Goal: Task Accomplishment & Management: Use online tool/utility

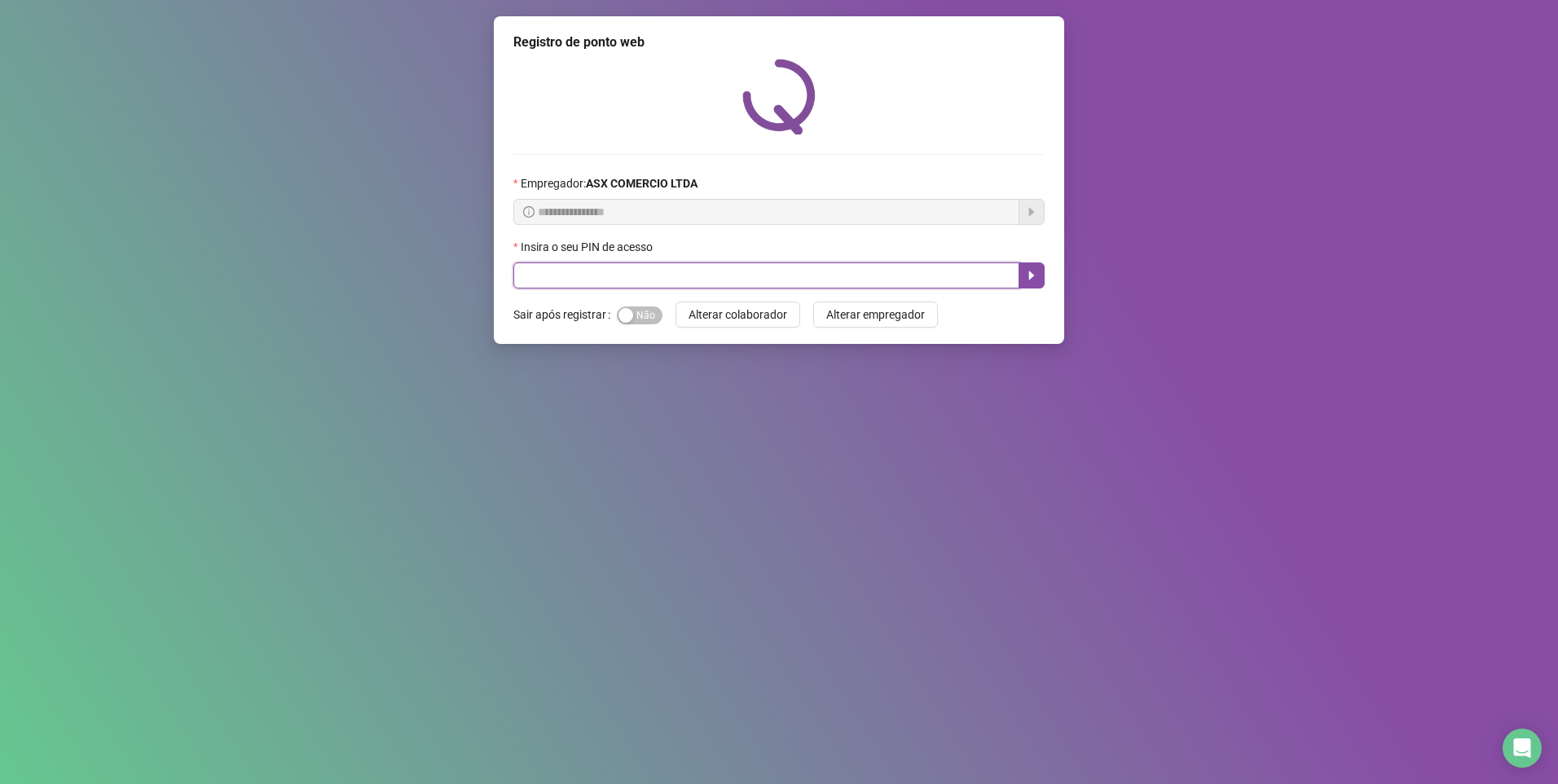
click at [543, 280] on input "text" at bounding box center [766, 275] width 506 height 26
type input "*****"
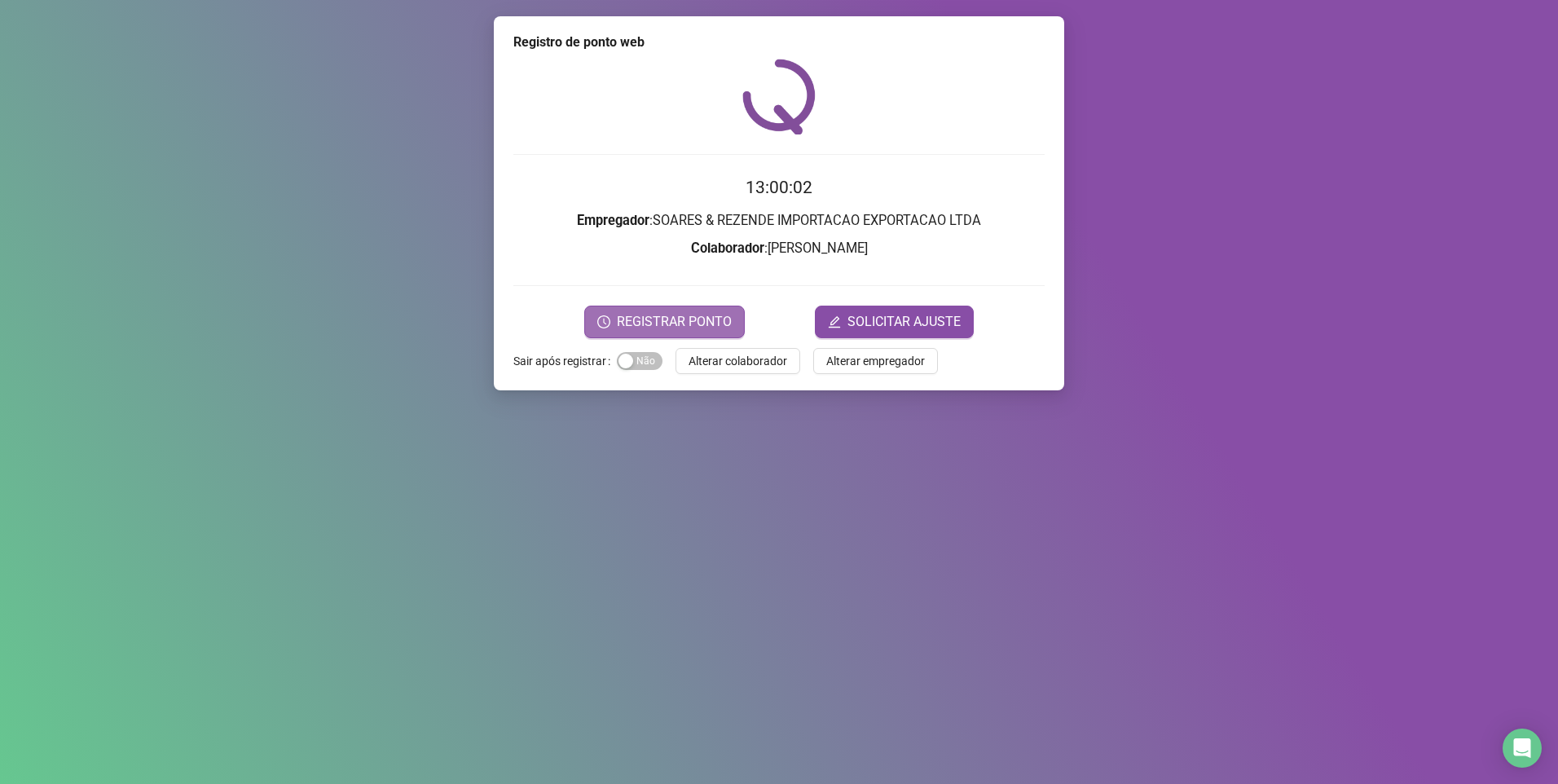
click at [644, 306] on button "REGISTRAR PONTO" at bounding box center [664, 321] width 160 height 32
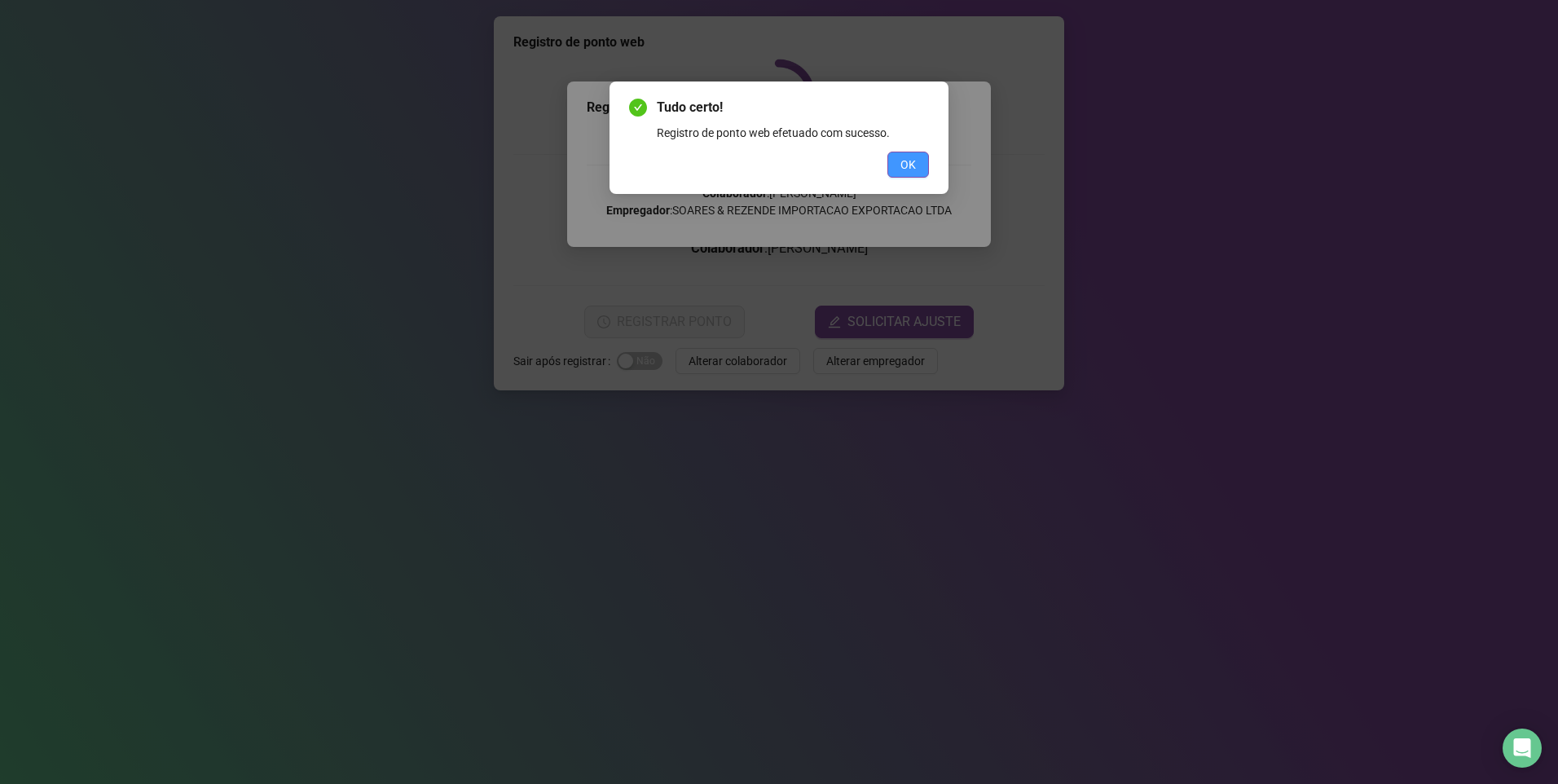
click at [910, 159] on span "OK" at bounding box center [908, 164] width 15 height 18
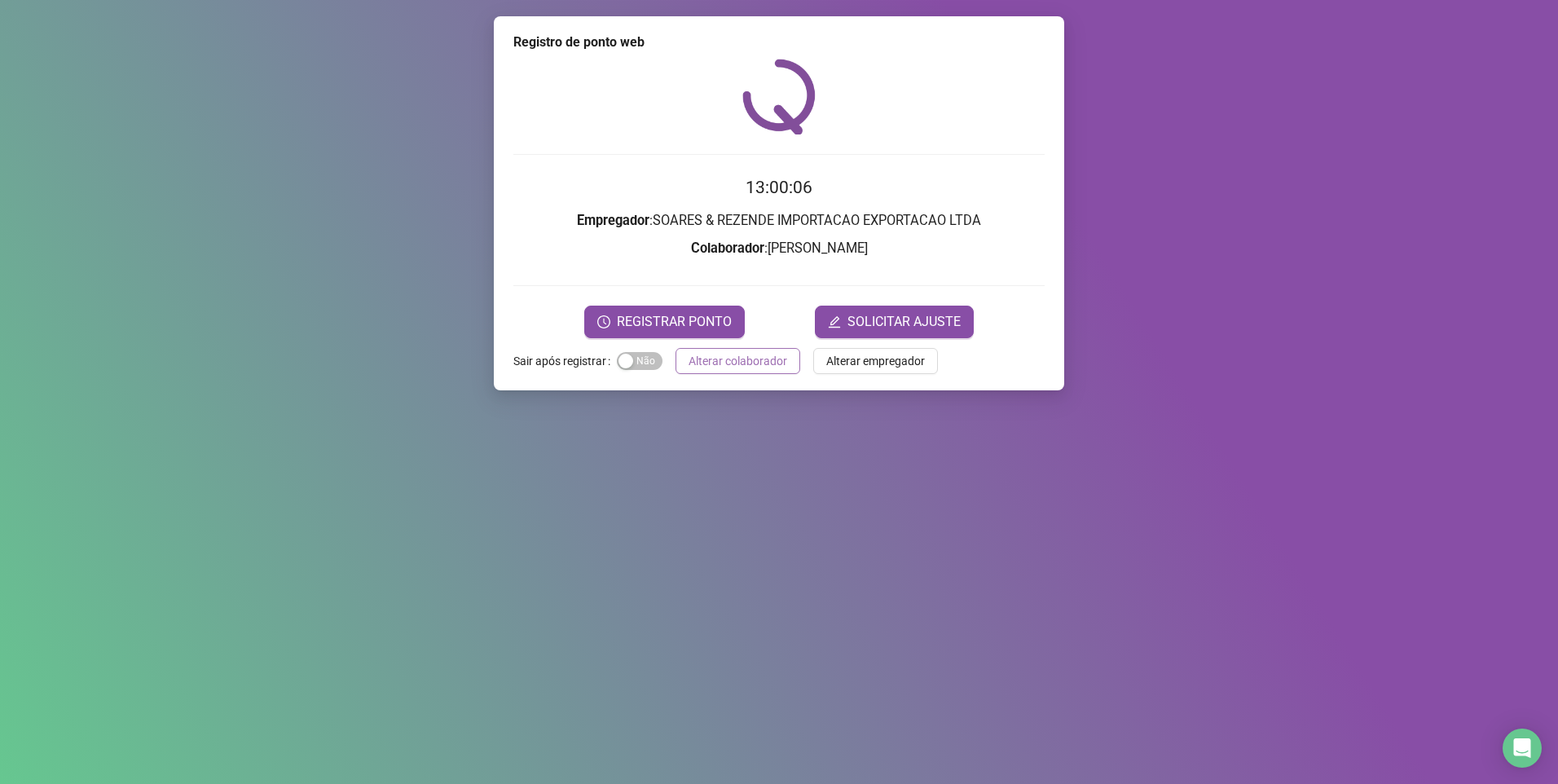
click at [741, 356] on span "Alterar colaborador" at bounding box center [738, 360] width 99 height 18
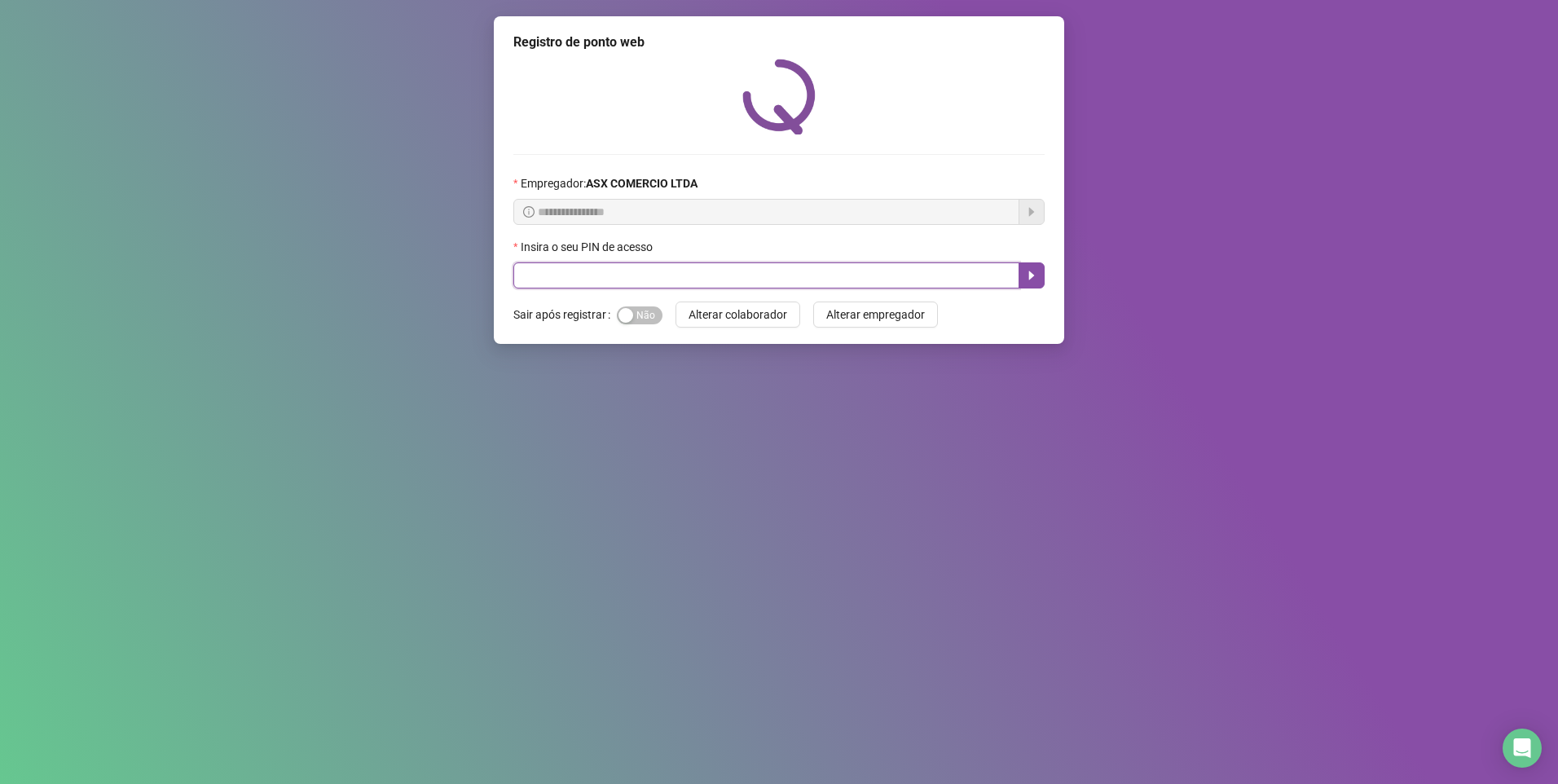
click at [658, 271] on input "text" at bounding box center [766, 275] width 506 height 26
type input "*"
type input "*****"
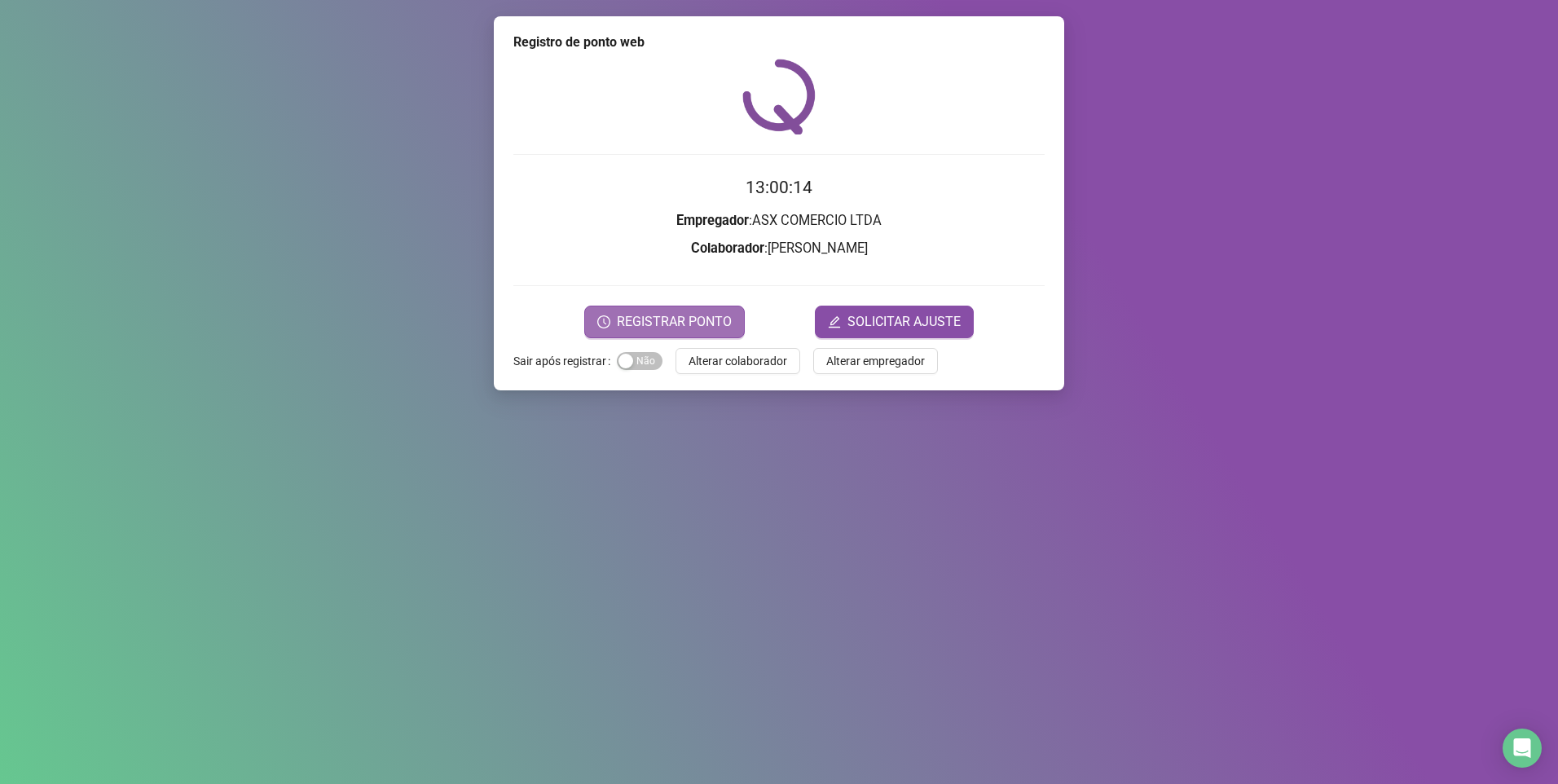
click at [643, 336] on button "REGISTRAR PONTO" at bounding box center [664, 321] width 160 height 32
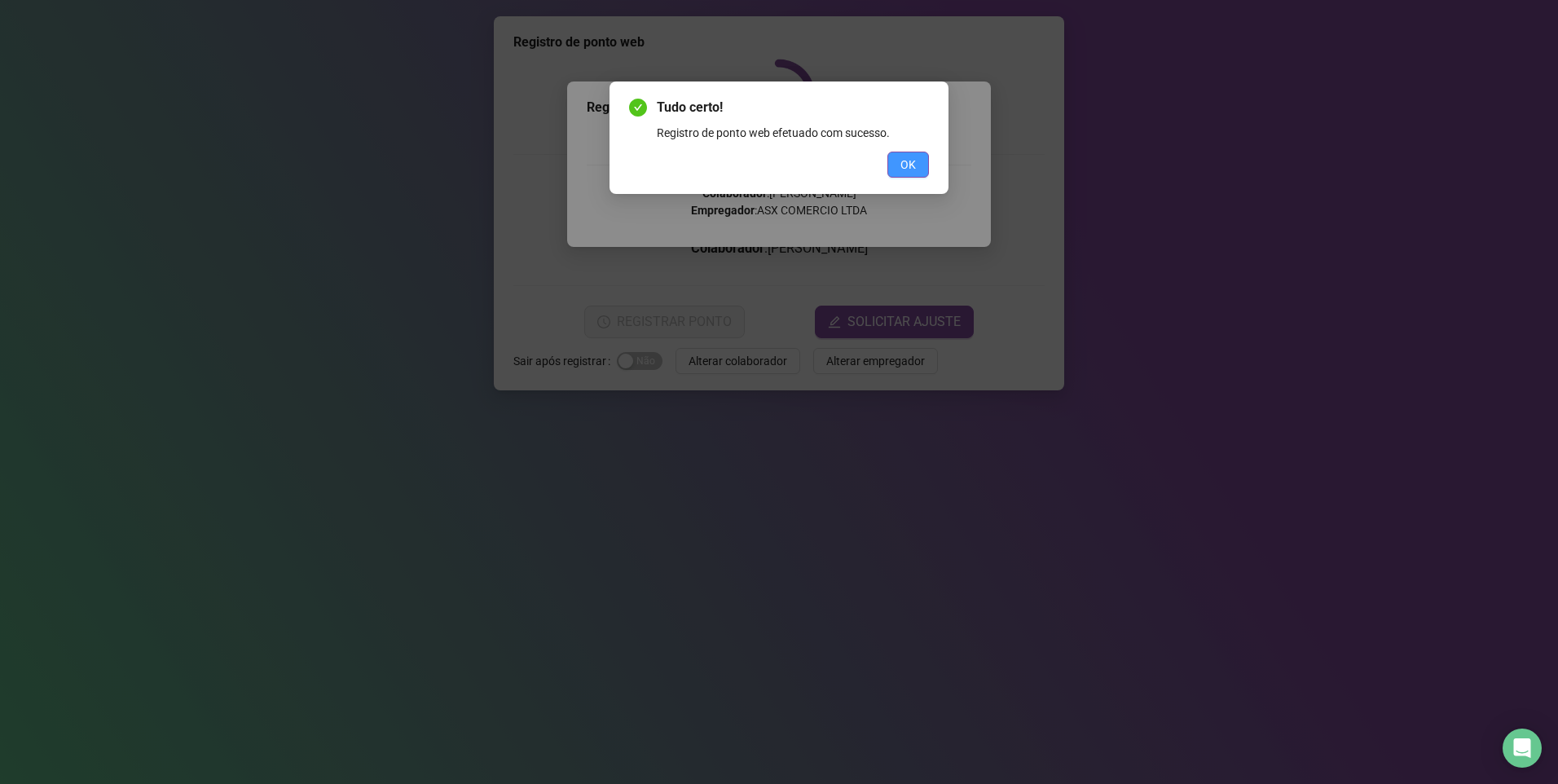
drag, startPoint x: 904, startPoint y: 164, endPoint x: 857, endPoint y: 234, distance: 84.3
click at [901, 166] on span "OK" at bounding box center [908, 164] width 15 height 18
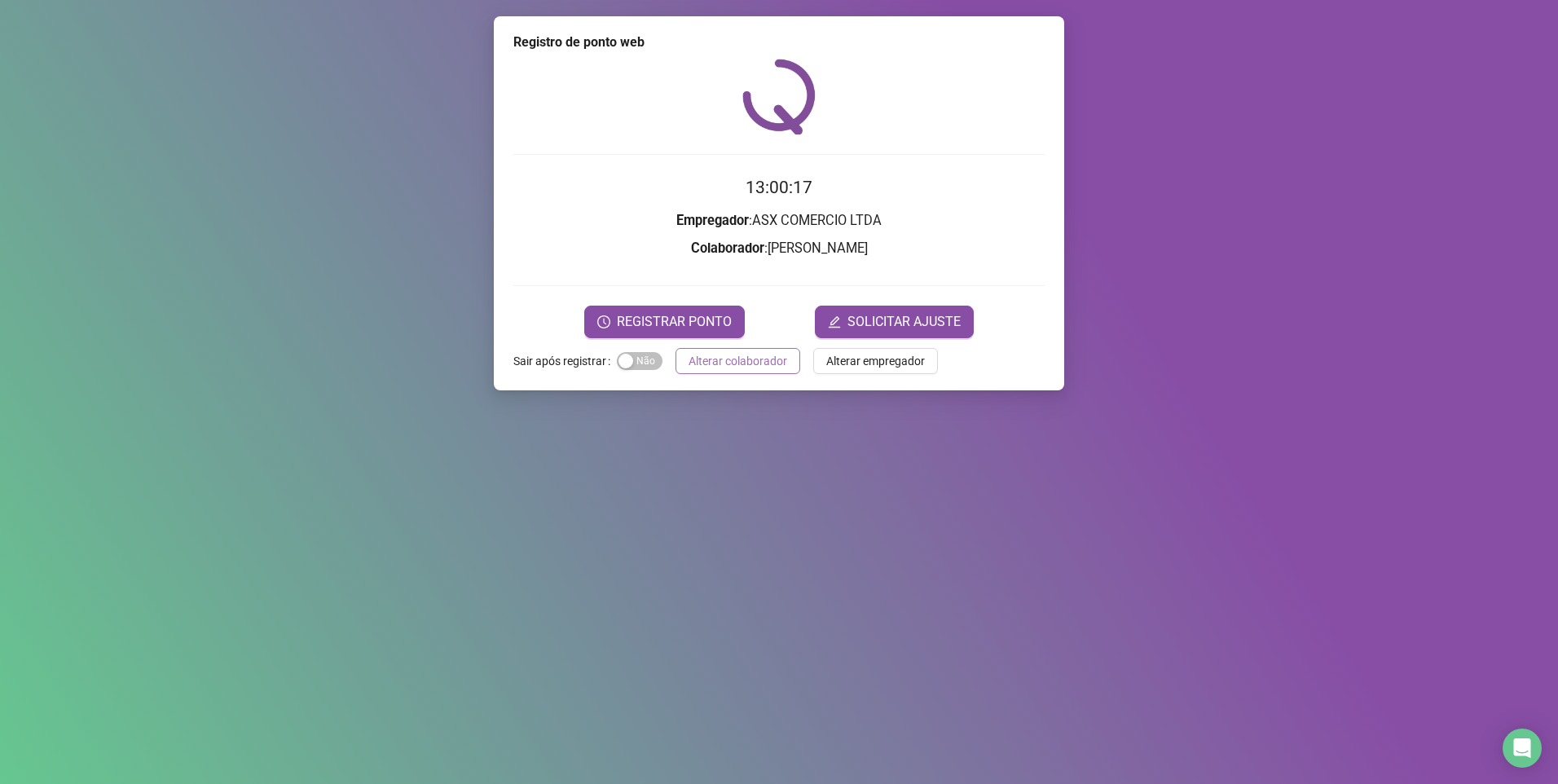
click at [774, 348] on button "Alterar colaborador" at bounding box center [737, 360] width 124 height 26
